Goal: Information Seeking & Learning: Learn about a topic

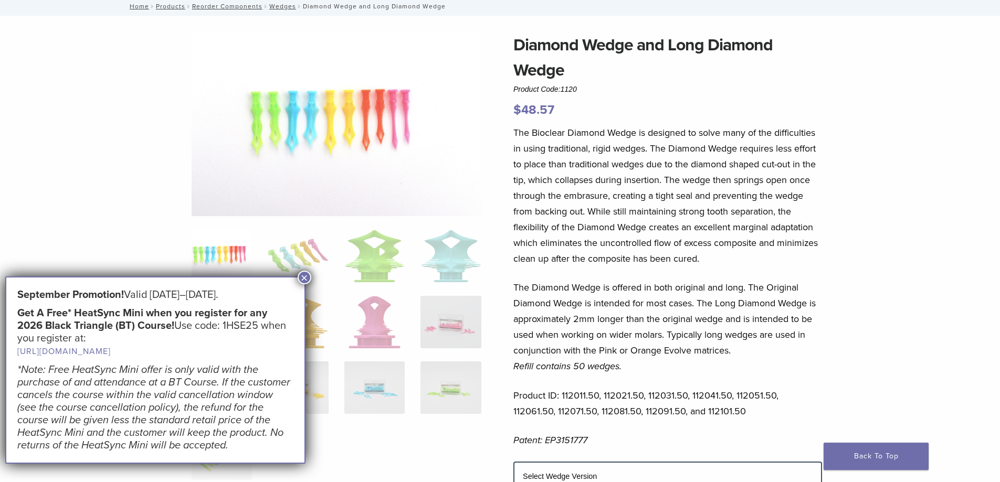
scroll to position [105, 0]
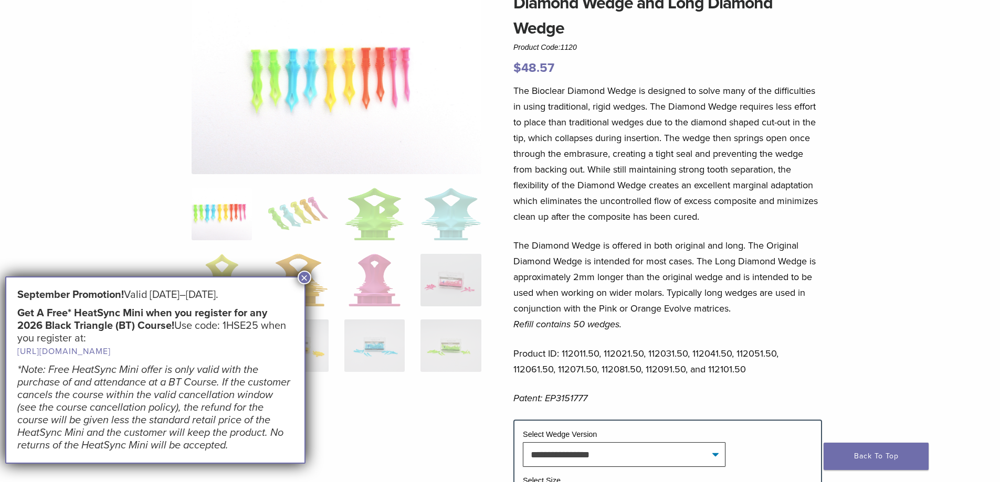
click at [309, 277] on button "×" at bounding box center [305, 278] width 14 height 14
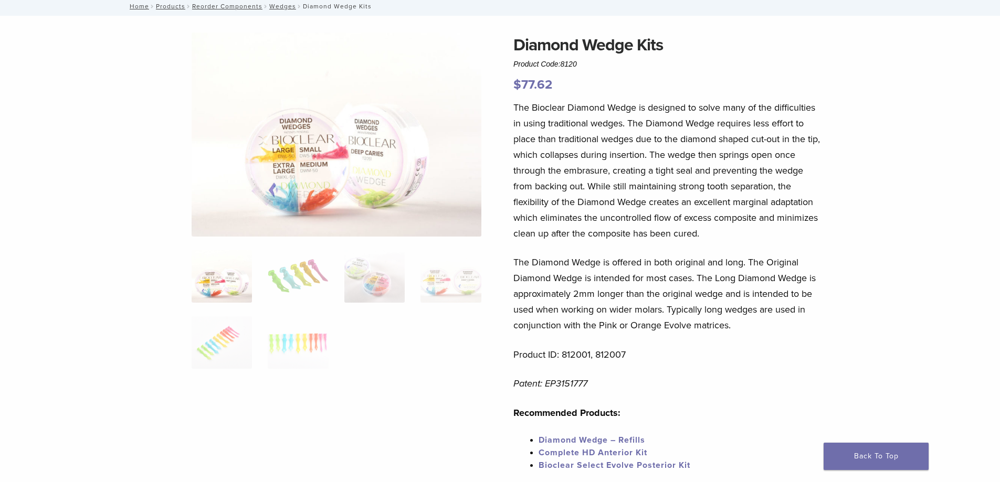
scroll to position [105, 0]
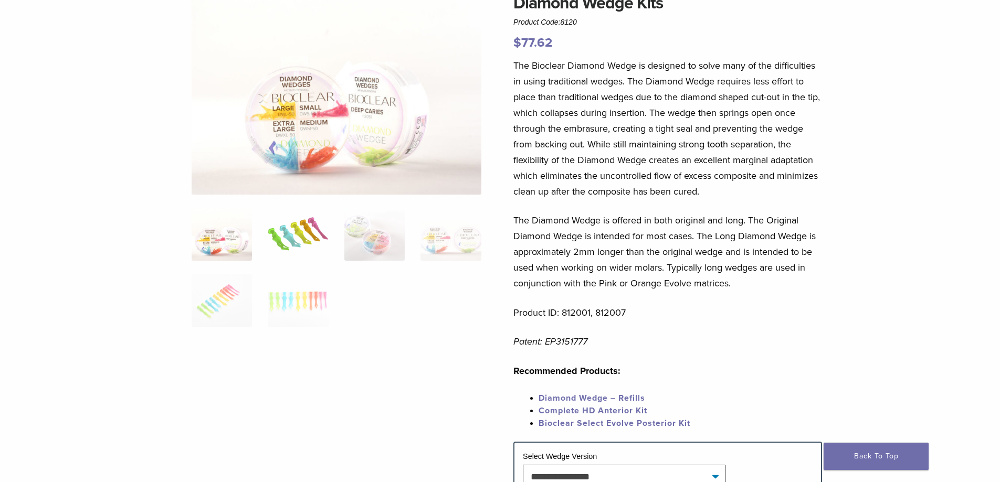
click at [286, 236] on img at bounding box center [298, 234] width 60 height 52
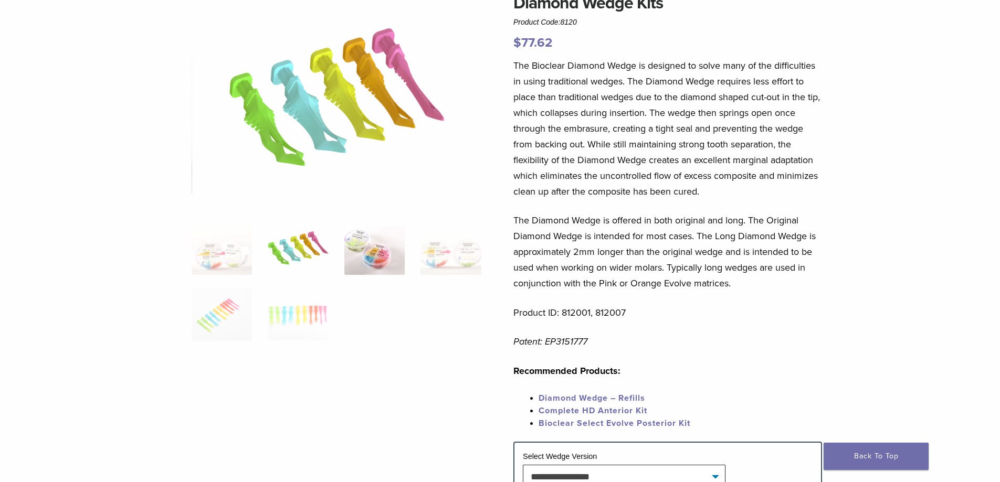
click at [399, 259] on img at bounding box center [374, 249] width 60 height 52
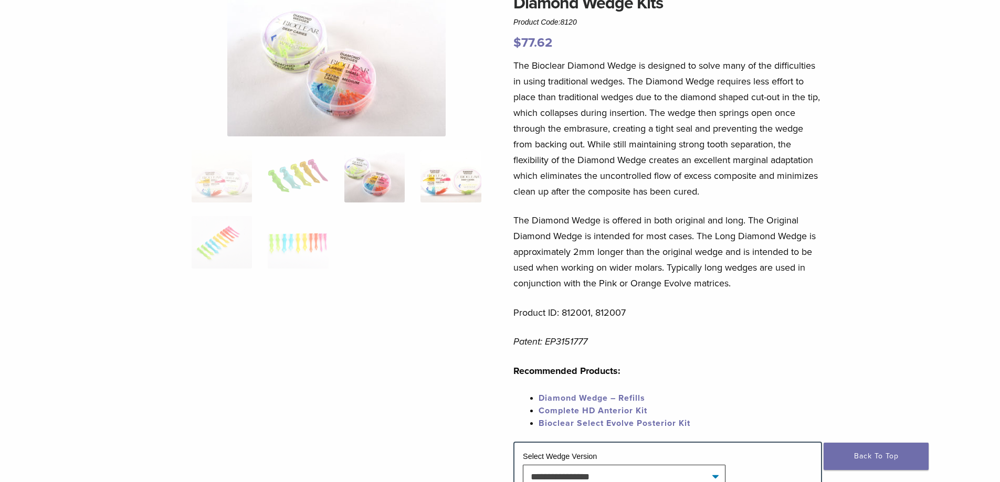
click at [441, 168] on img at bounding box center [450, 176] width 60 height 52
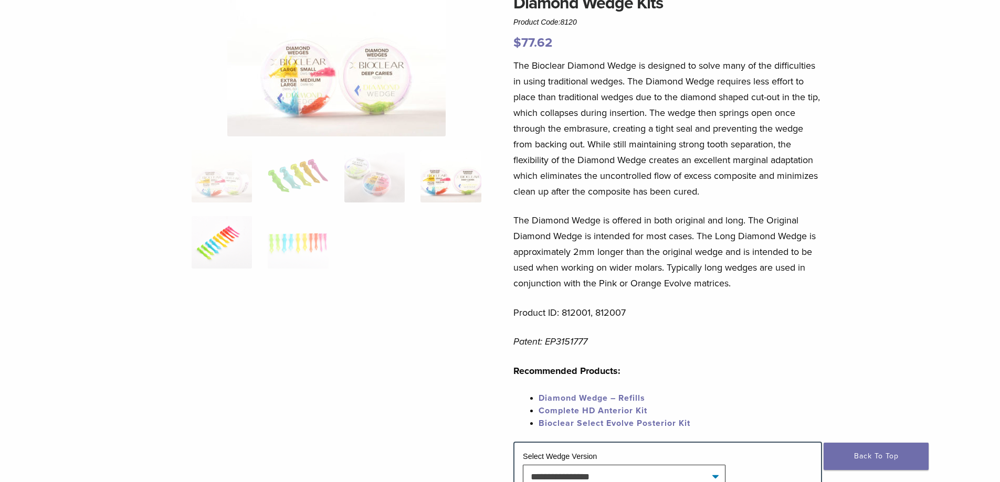
click at [213, 244] on img at bounding box center [222, 242] width 60 height 52
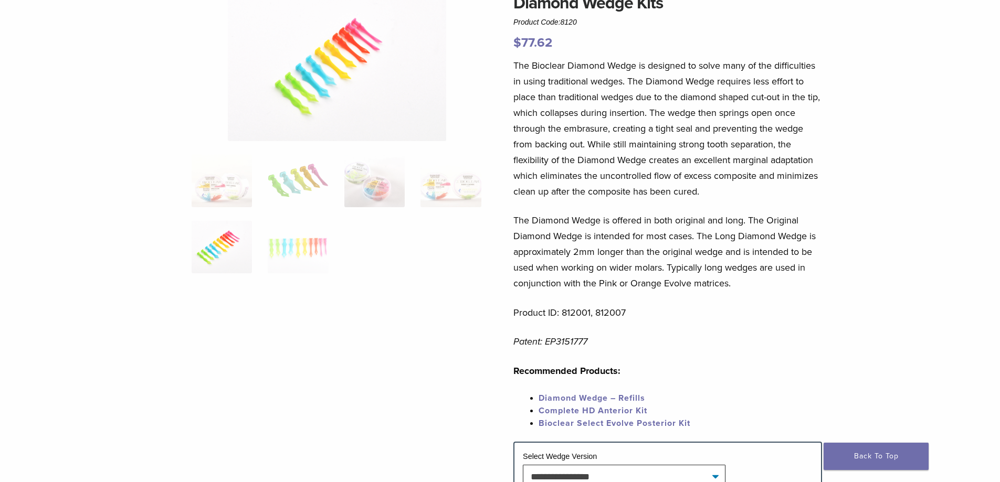
click at [351, 70] on img at bounding box center [337, 66] width 218 height 151
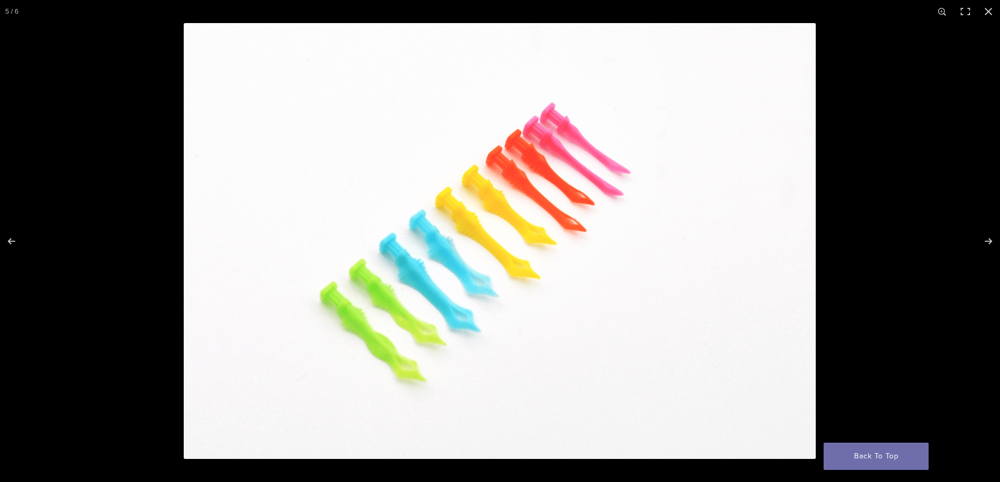
click at [351, 70] on img at bounding box center [500, 241] width 632 height 436
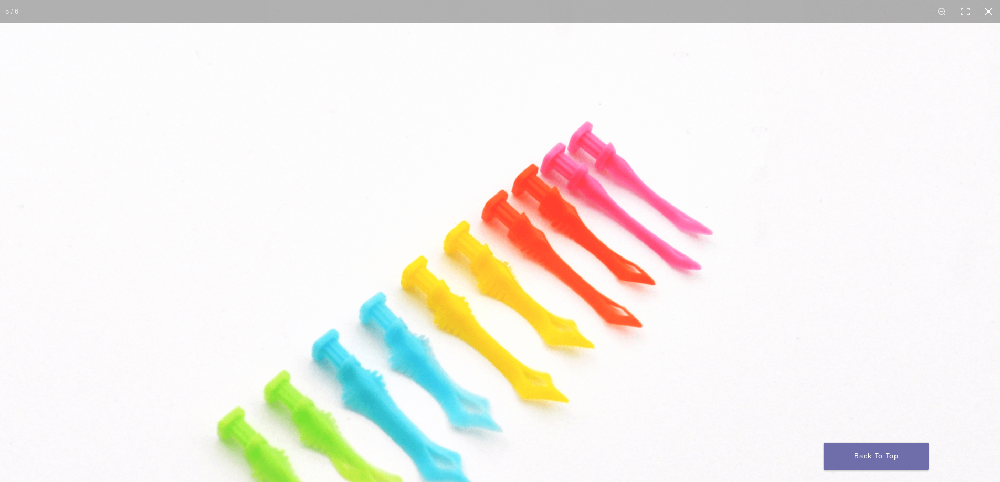
click at [985, 5] on button "Close (Esc)" at bounding box center [988, 11] width 23 height 23
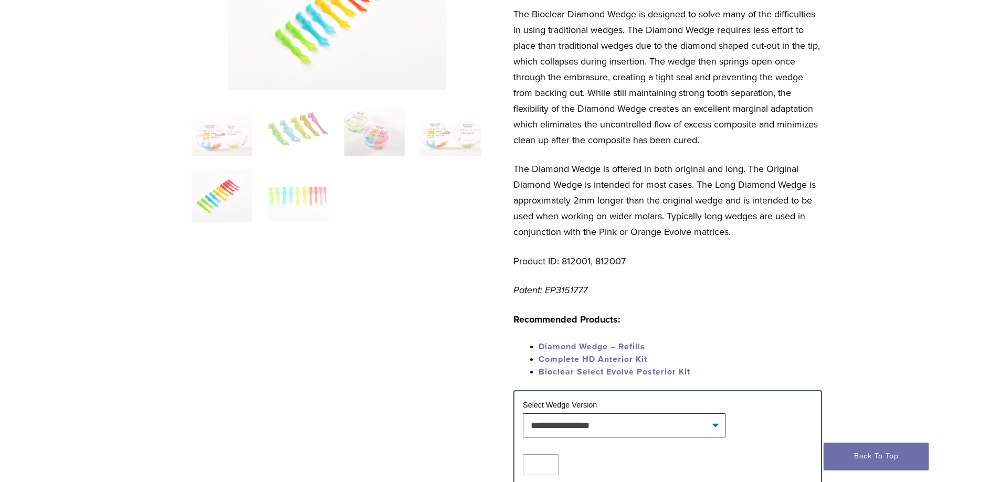
scroll to position [148, 0]
